Goal: Information Seeking & Learning: Learn about a topic

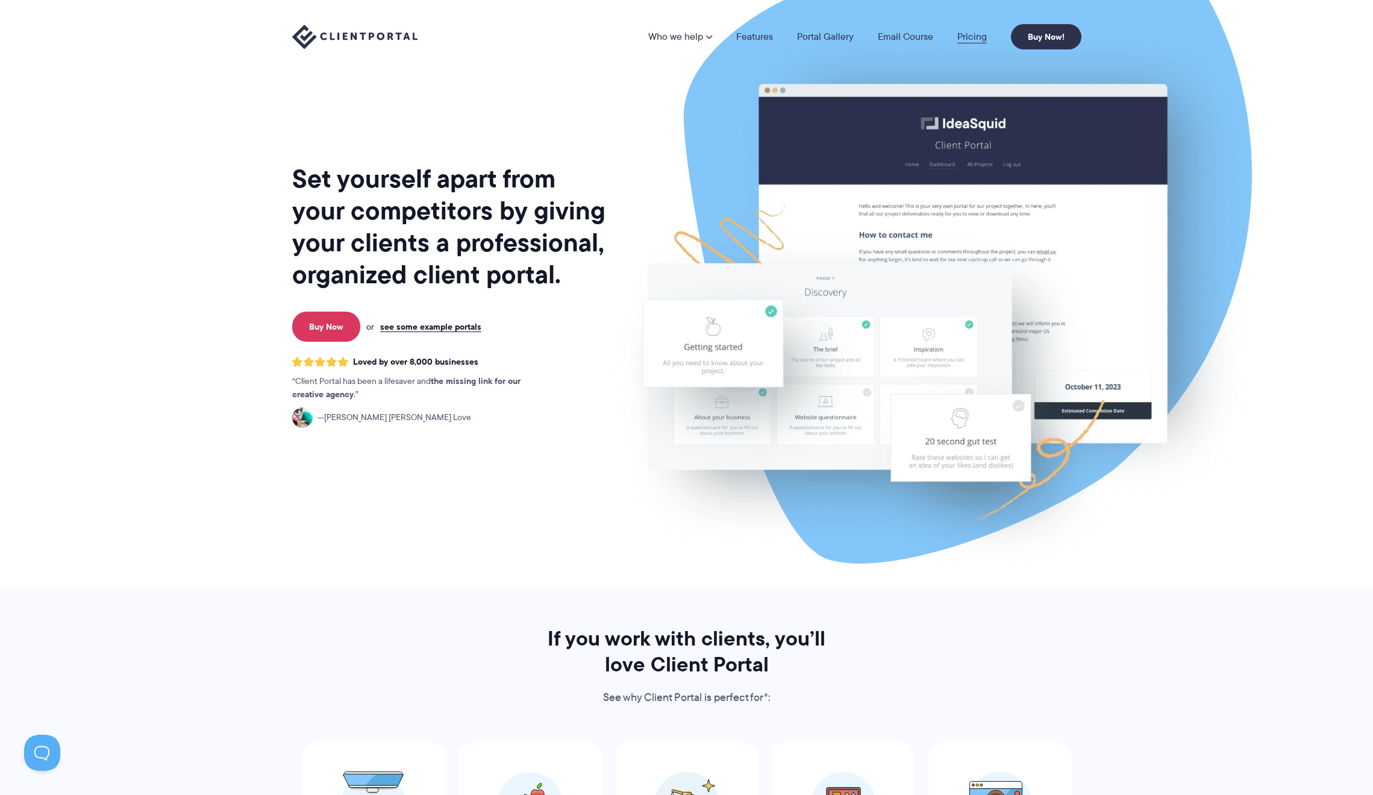
click at [976, 37] on link "Pricing" at bounding box center [973, 37] width 30 height 10
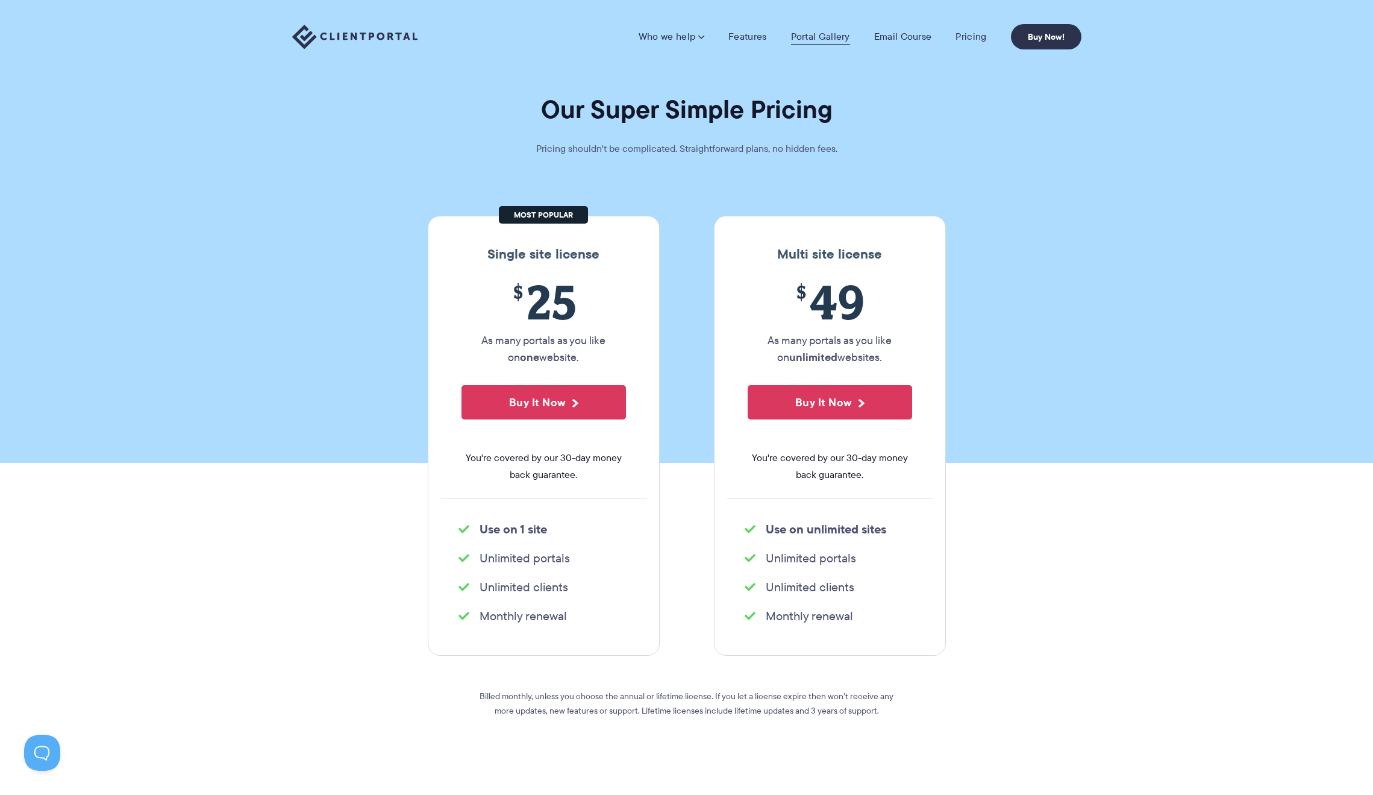
click at [816, 36] on link "Portal Gallery" at bounding box center [820, 37] width 59 height 12
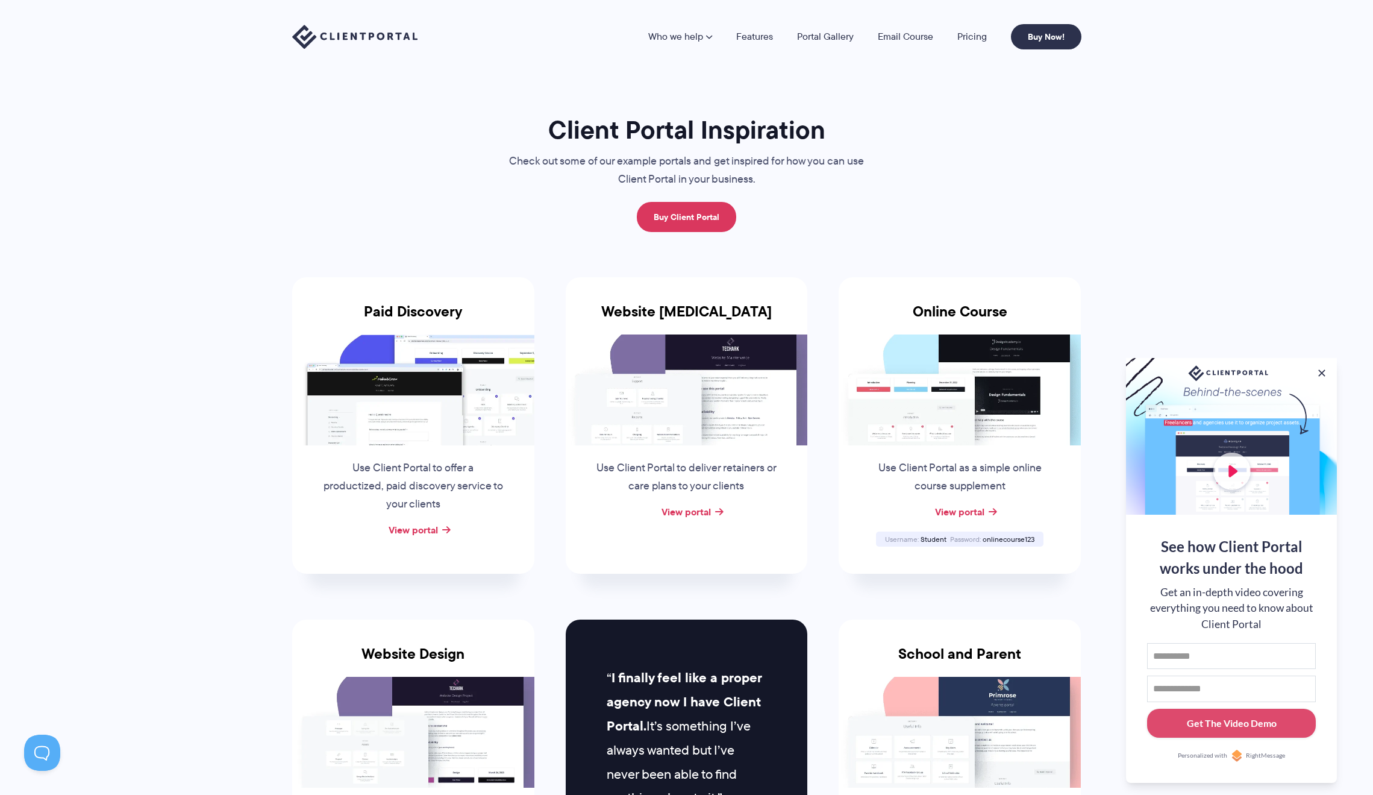
click at [395, 31] on img at bounding box center [354, 37] width 125 height 25
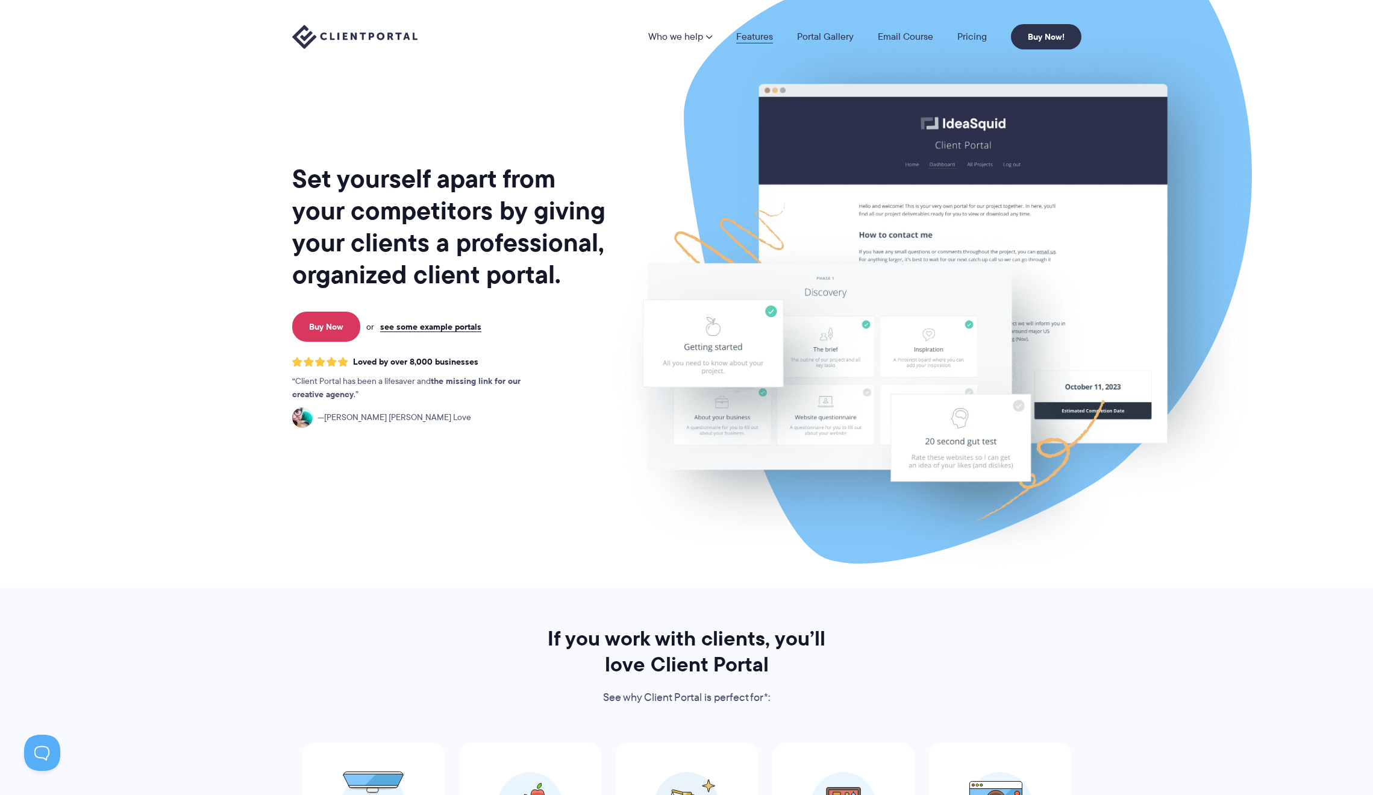
click at [744, 41] on link "Features" at bounding box center [754, 37] width 37 height 10
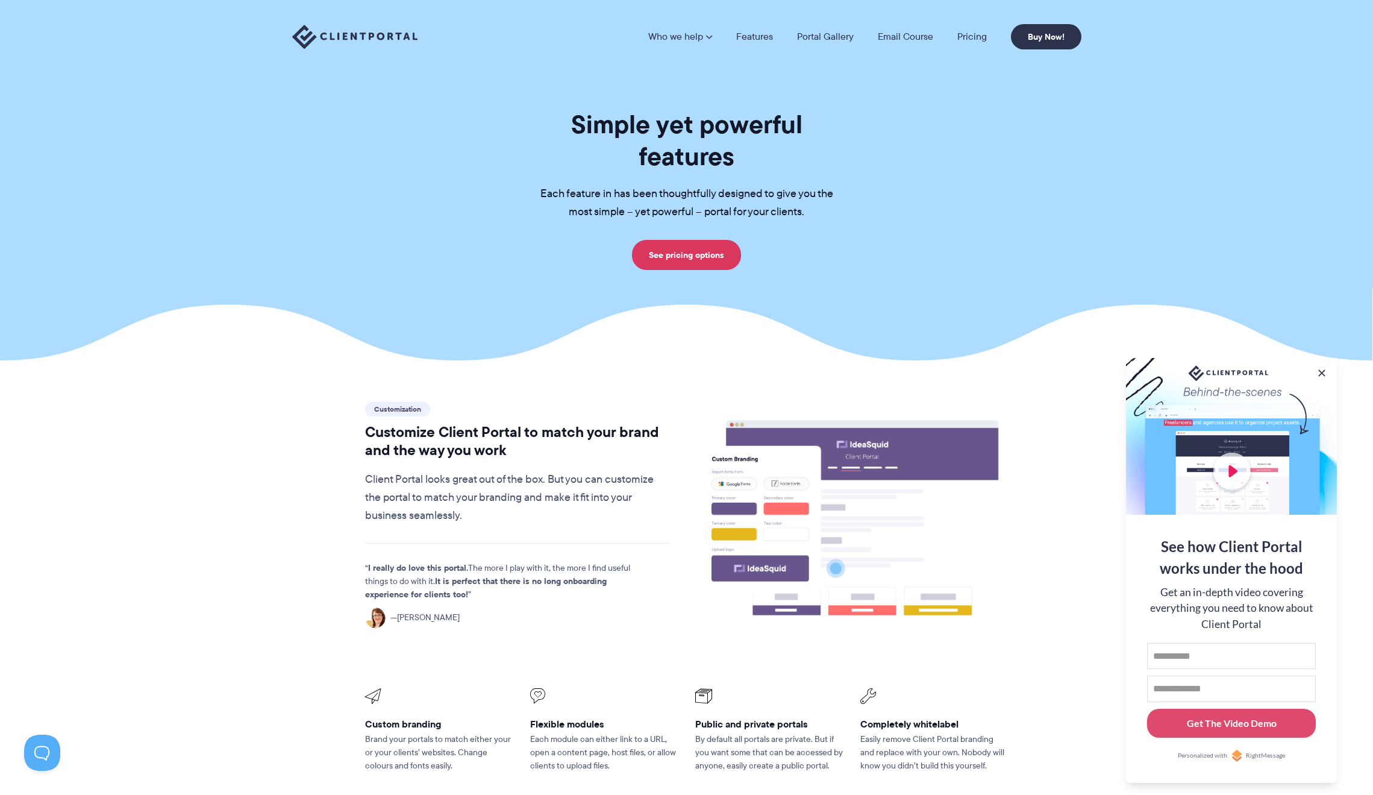
click at [840, 129] on h1 "Simple yet powerful features" at bounding box center [686, 140] width 331 height 64
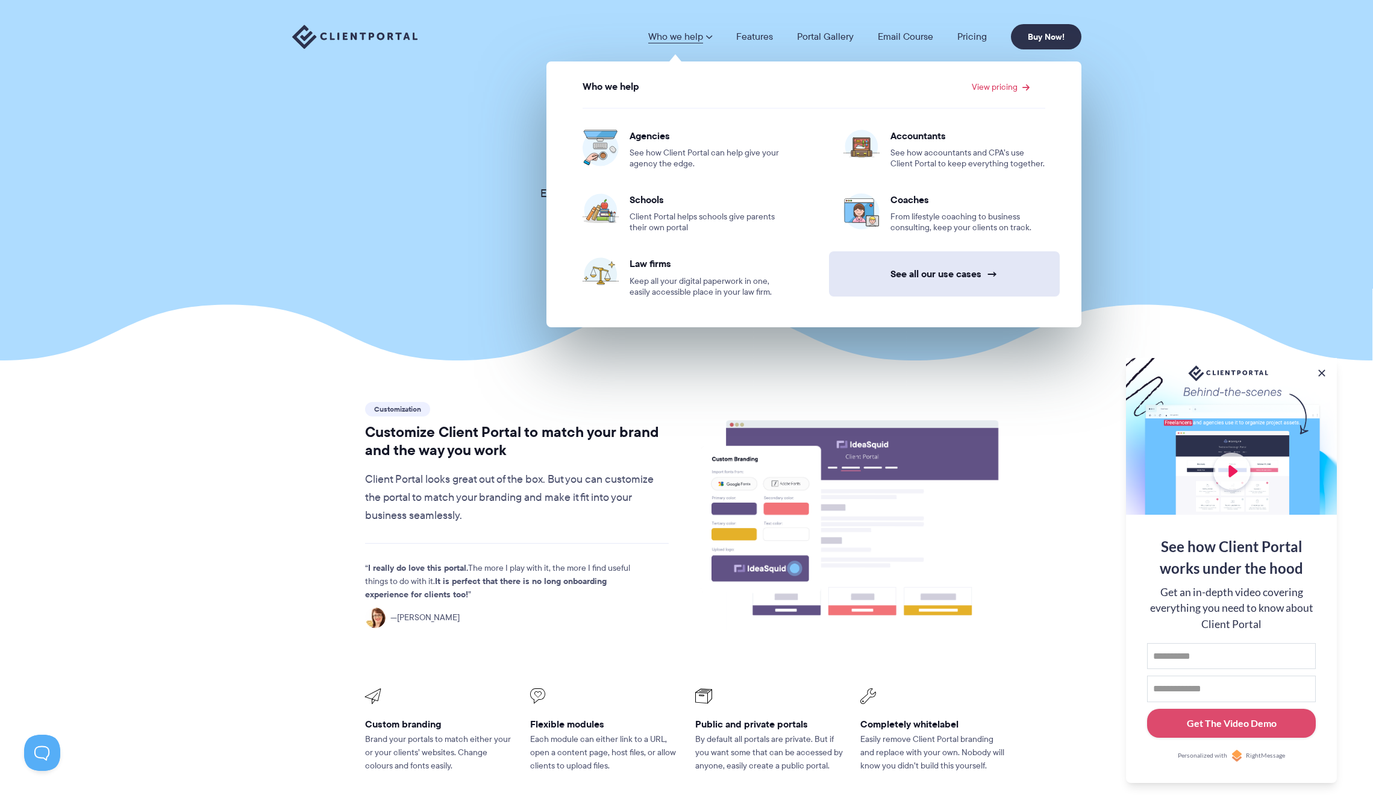
click at [927, 275] on link "See all our use cases →" at bounding box center [944, 273] width 231 height 45
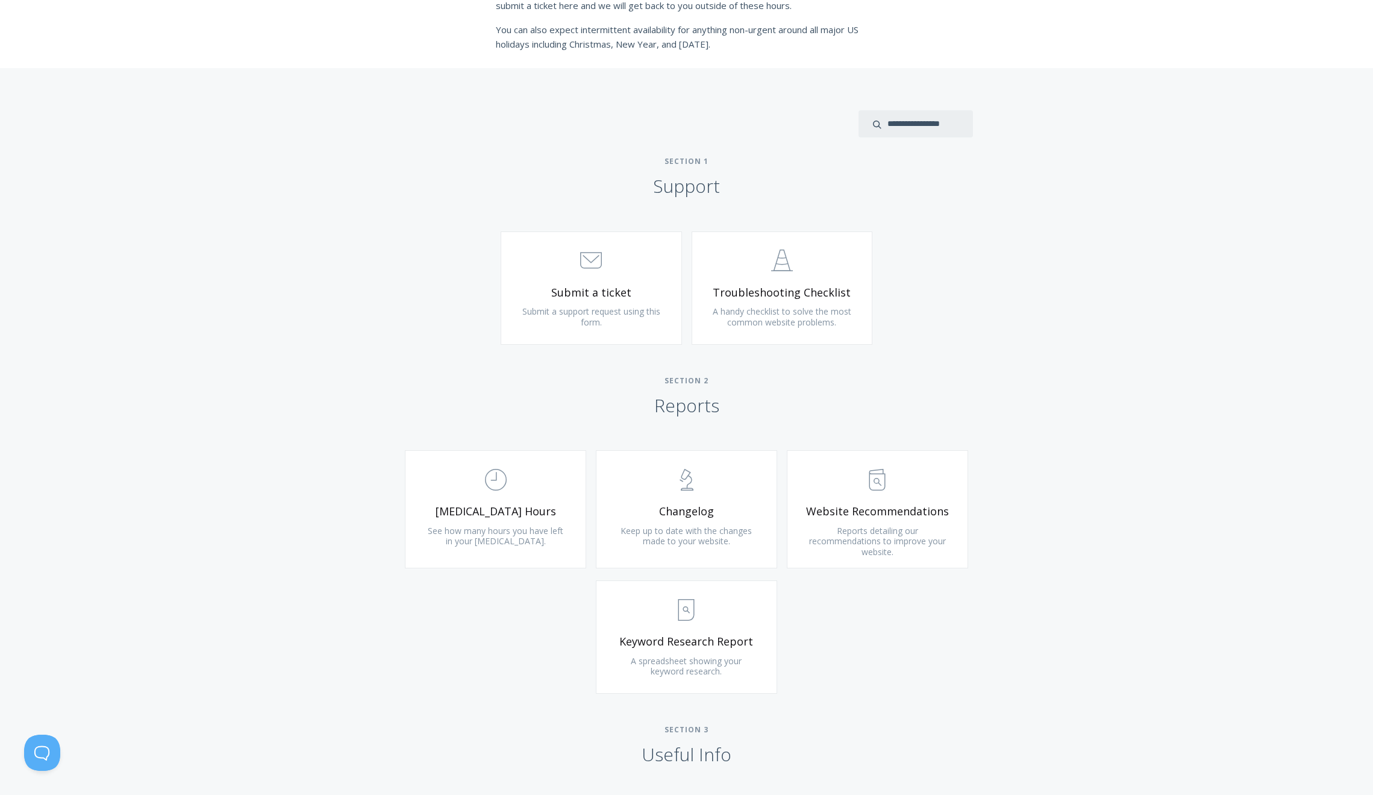
scroll to position [471, 0]
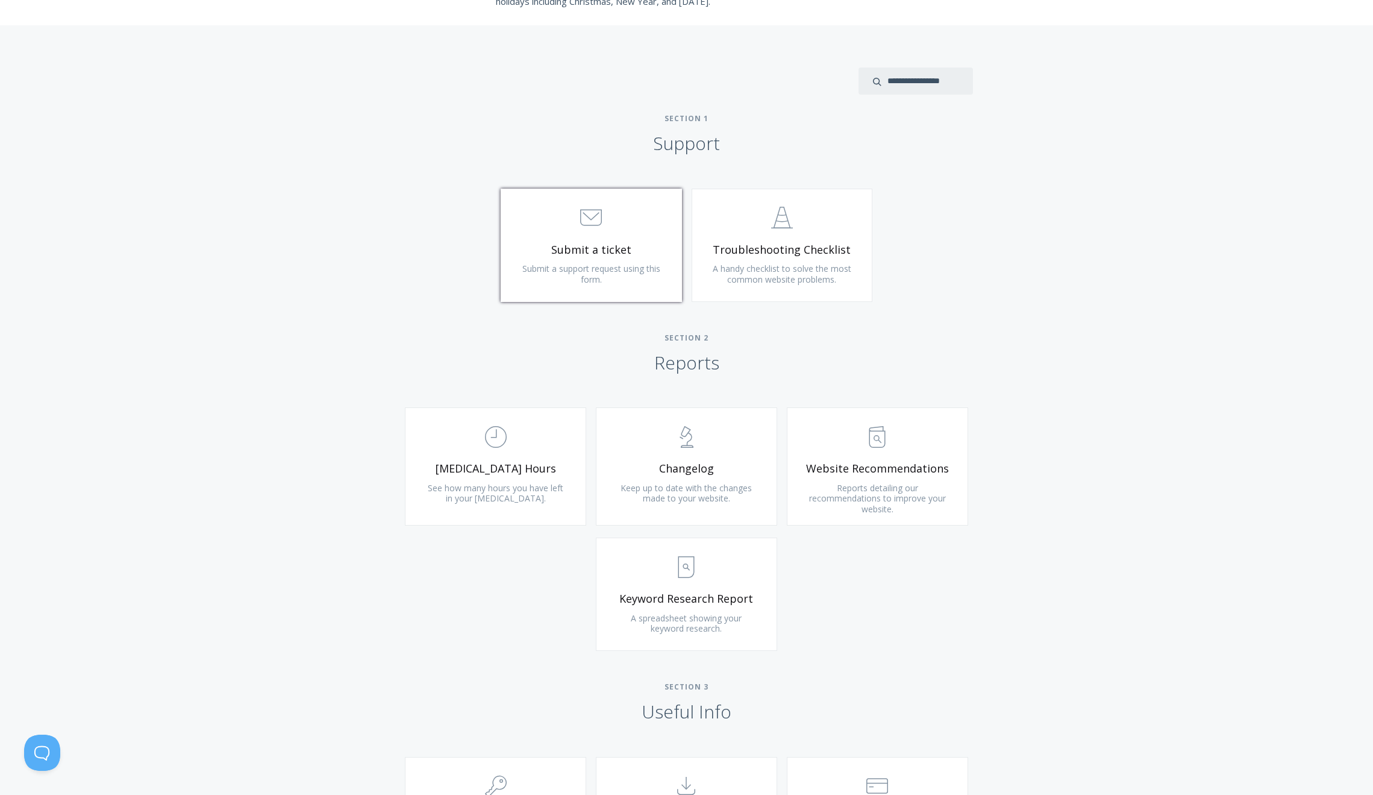
click at [577, 228] on span ".st0{fill:none;stroke:#000000;stroke-width:2;stroke-miterlimit:10;} 3. Communic…" at bounding box center [591, 218] width 144 height 37
click at [793, 256] on link ".st0{fill:none;stroke:#000000;stroke-width:2;stroke-miterlimit:10;} Untitled-24…" at bounding box center [782, 245] width 181 height 113
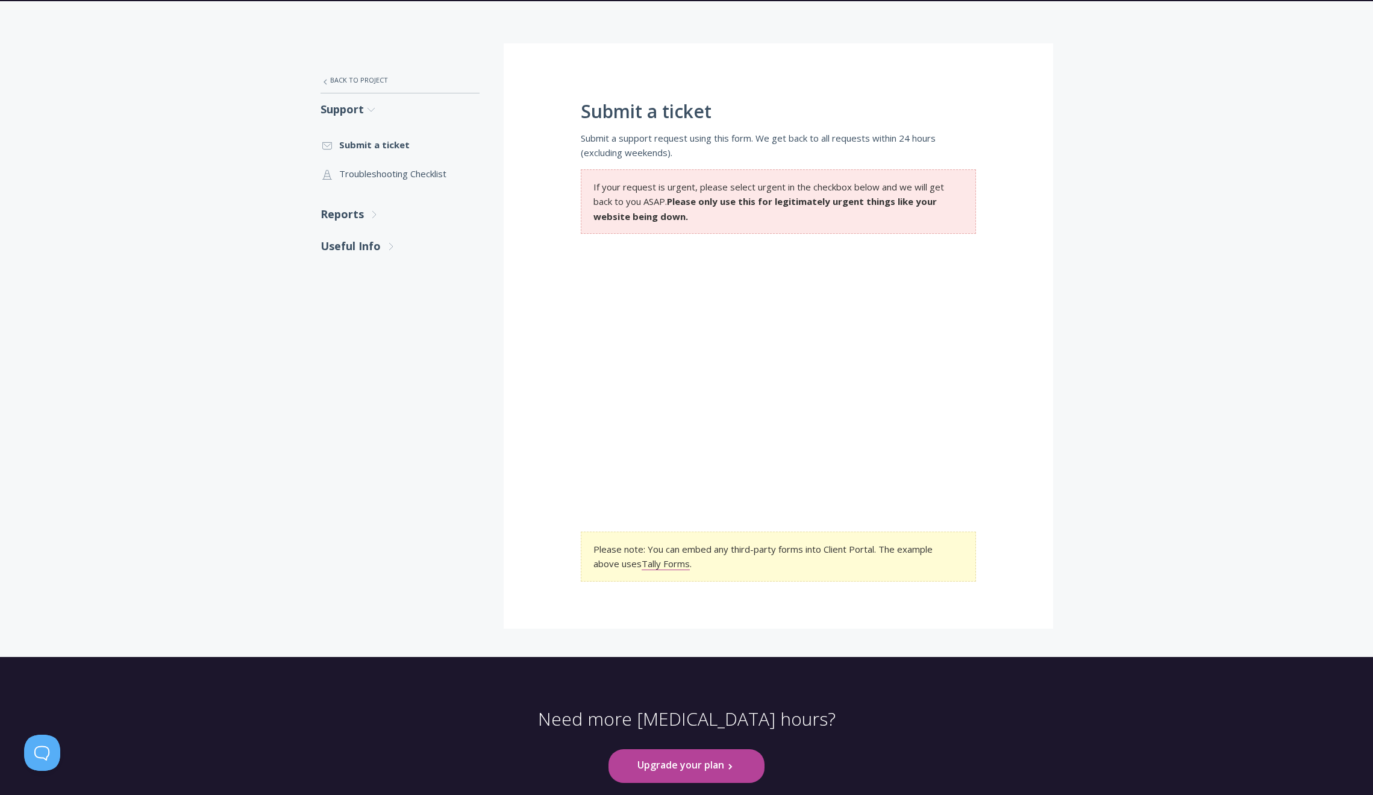
scroll to position [177, 0]
